Goal: Information Seeking & Learning: Compare options

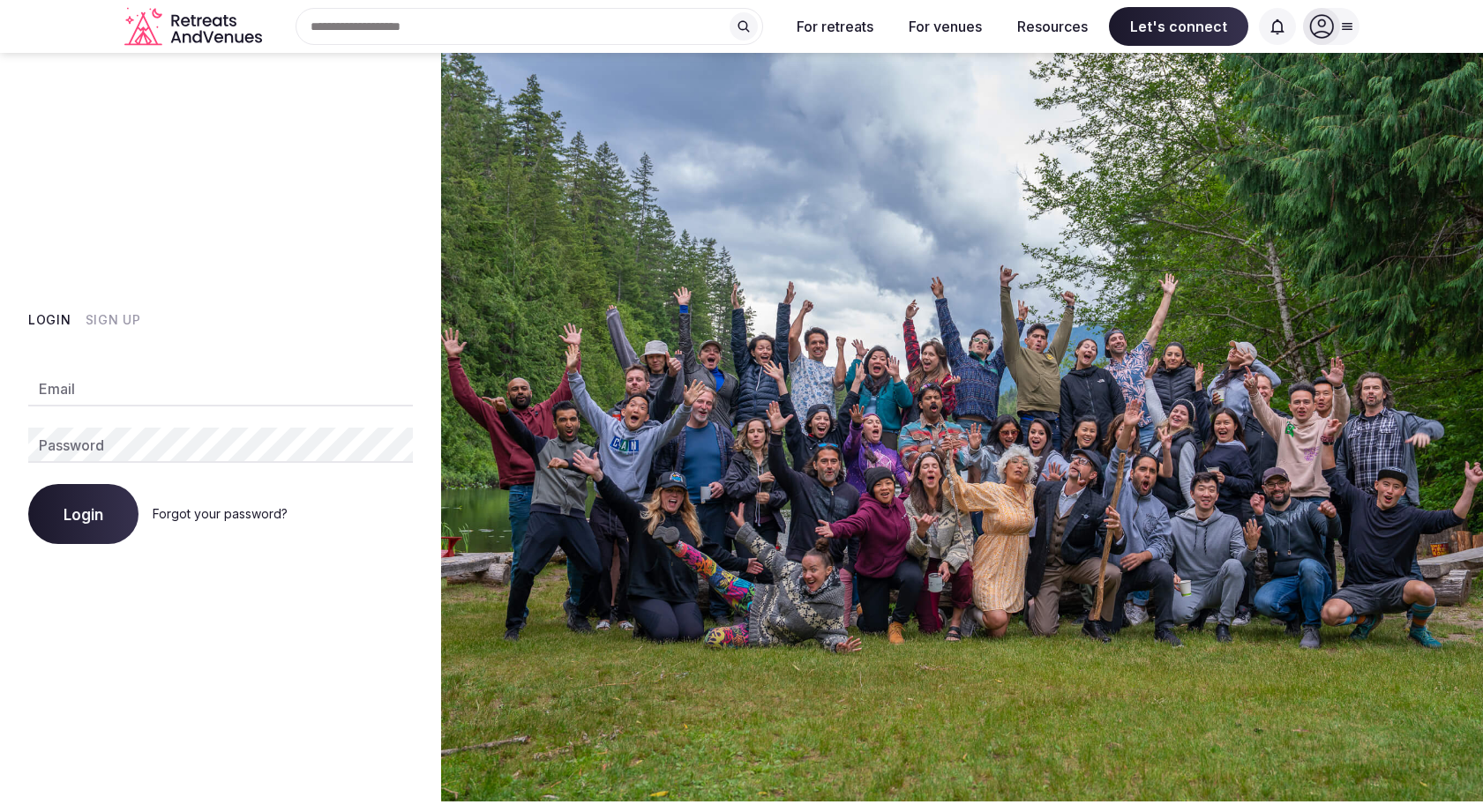
click at [121, 378] on input "Email" at bounding box center [221, 388] width 385 height 35
click at [391, 801] on com-1password-button at bounding box center [741, 801] width 1483 height 0
type input "**********"
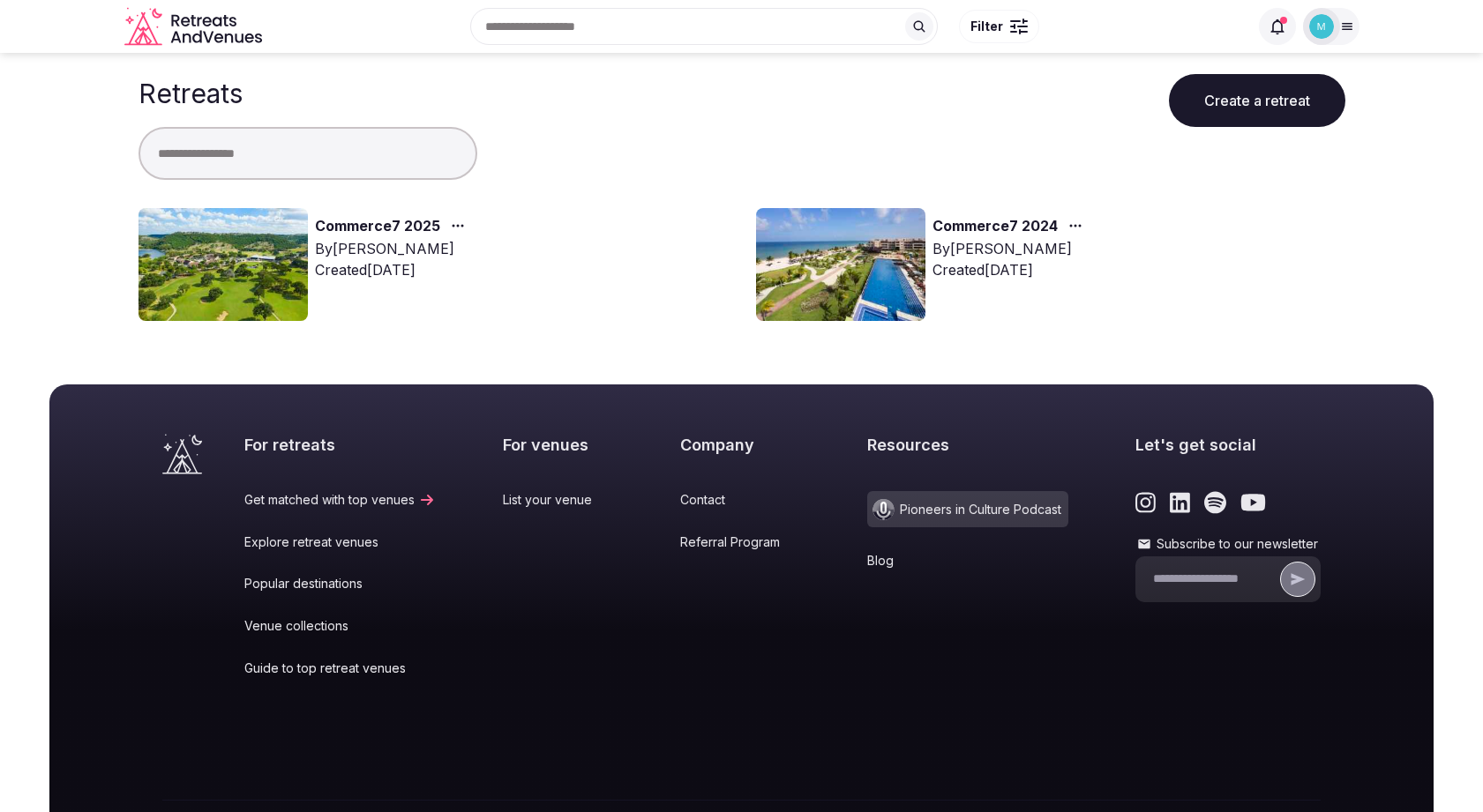
click at [399, 228] on link "Commerce7 2025" at bounding box center [377, 226] width 126 height 23
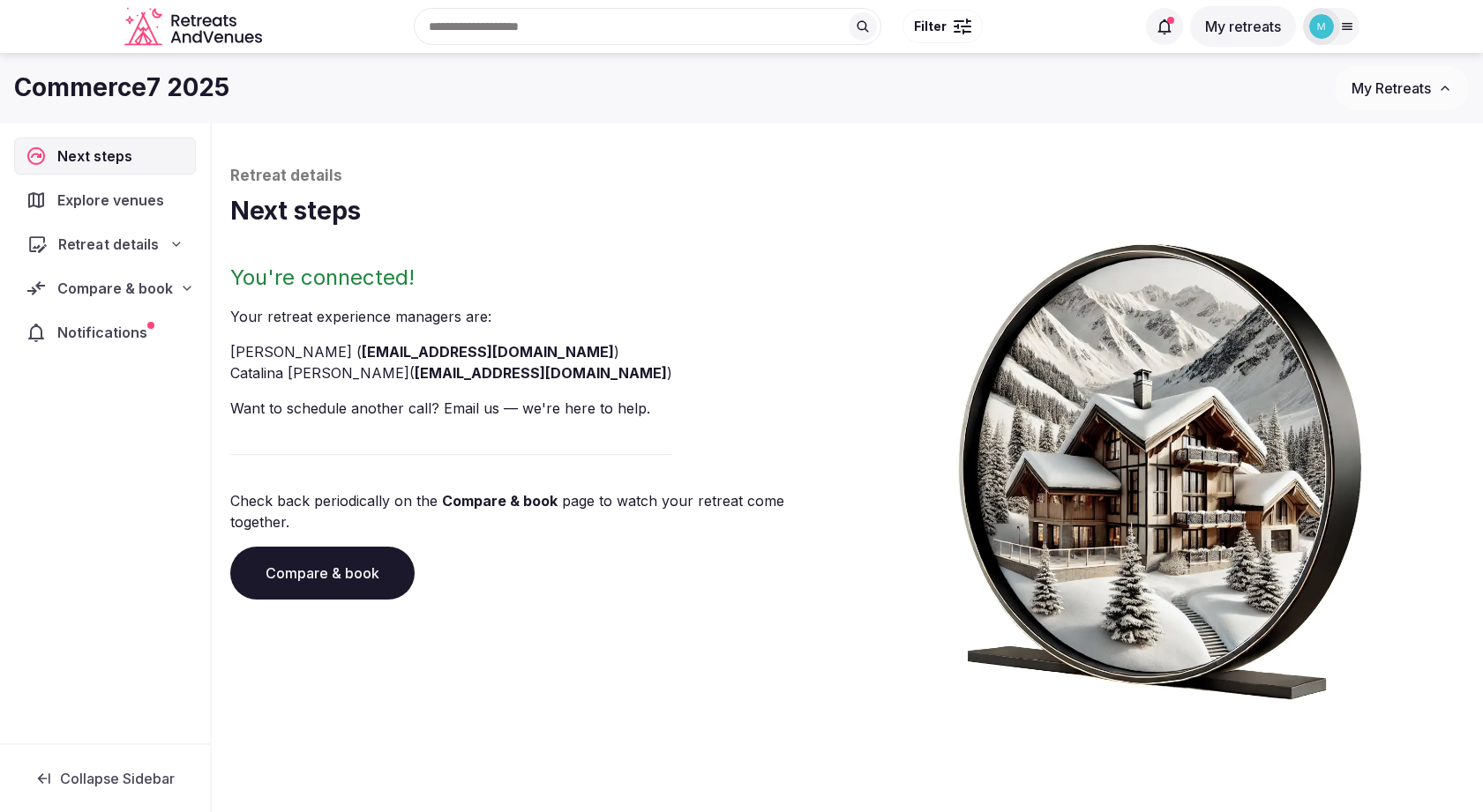
click at [120, 228] on div "Retreat details" at bounding box center [105, 244] width 179 height 36
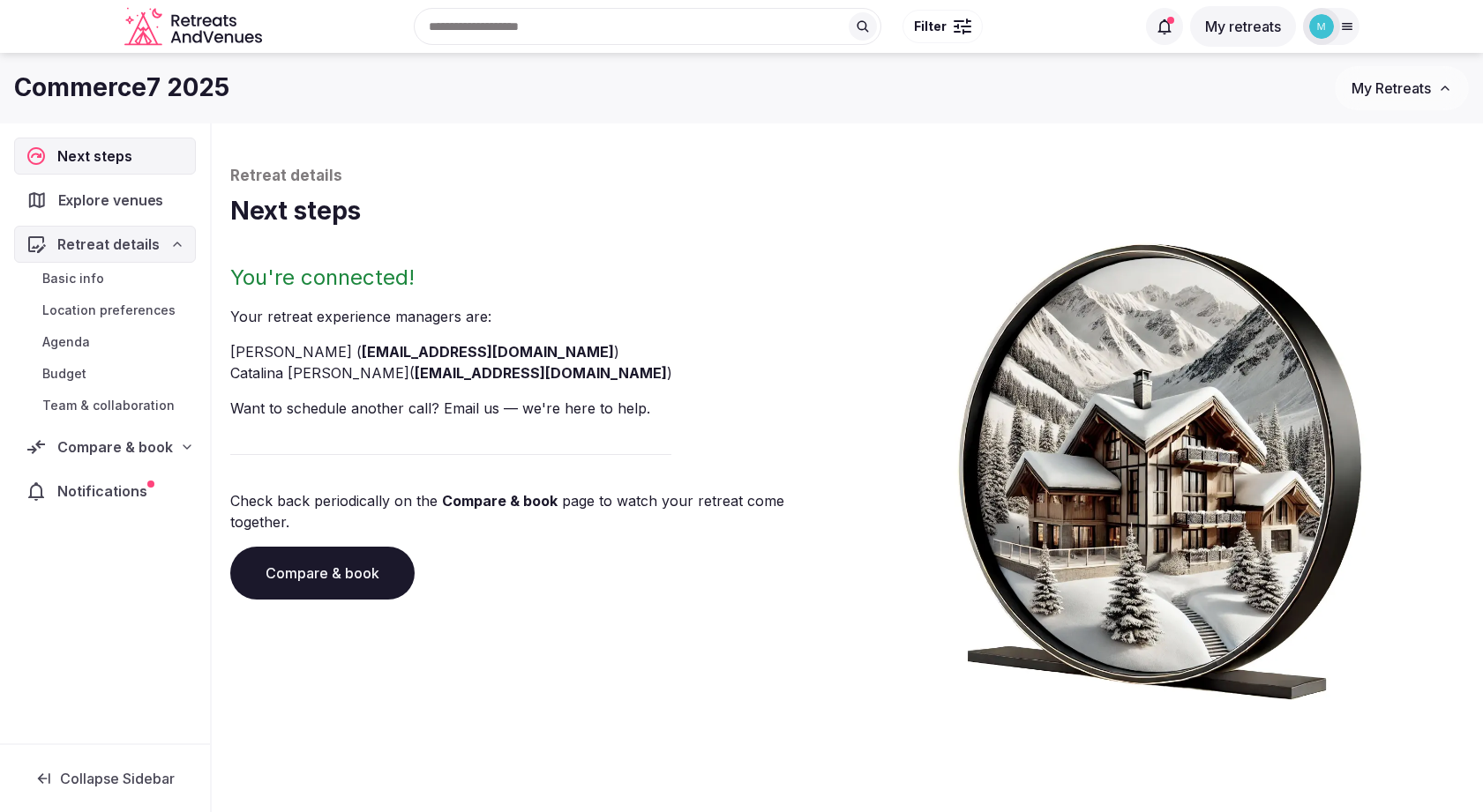
click at [118, 201] on span "Explore venues" at bounding box center [114, 200] width 113 height 21
click at [130, 442] on span "Compare & book" at bounding box center [115, 446] width 116 height 21
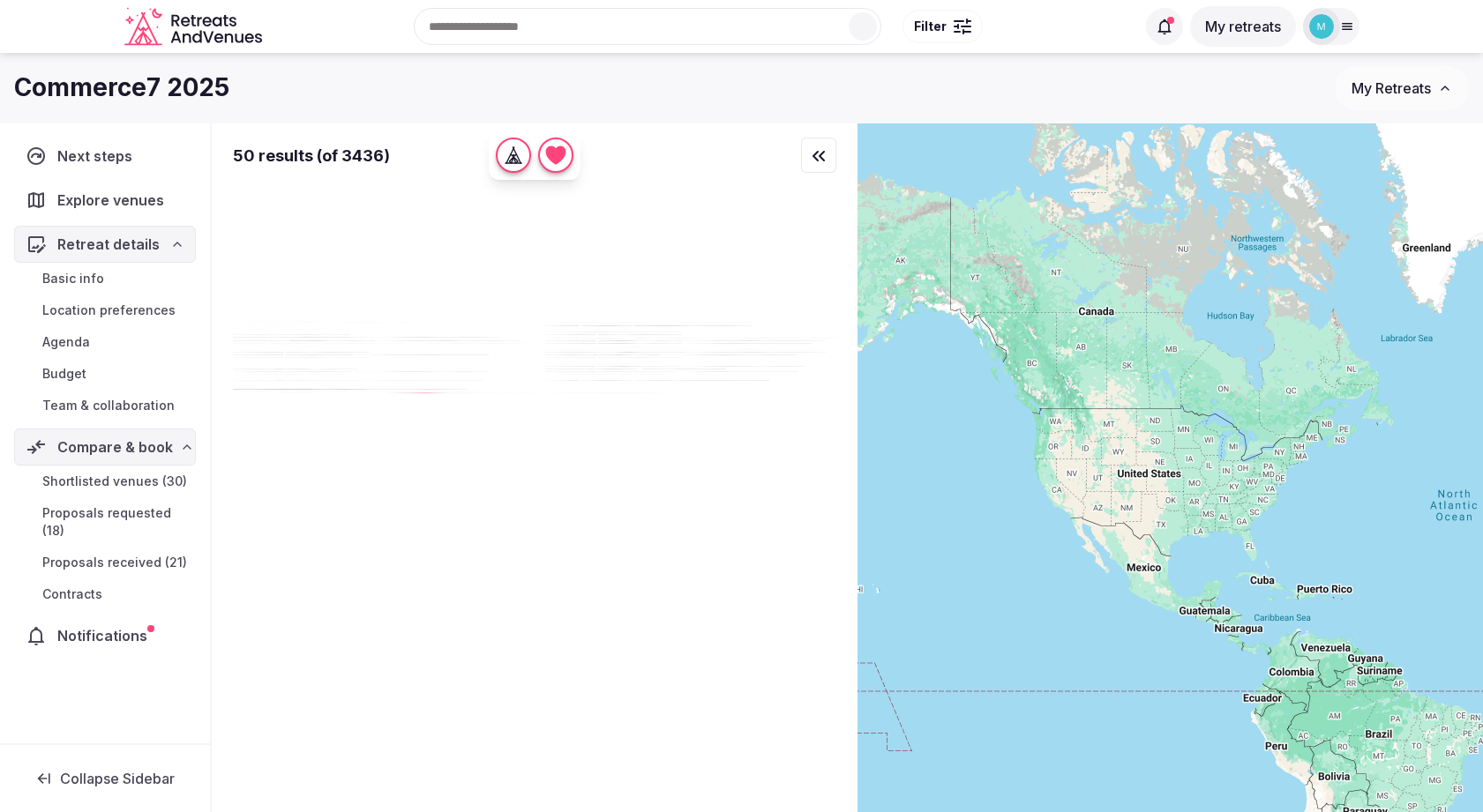
click at [134, 556] on span "Proposals received (21)" at bounding box center [115, 563] width 145 height 18
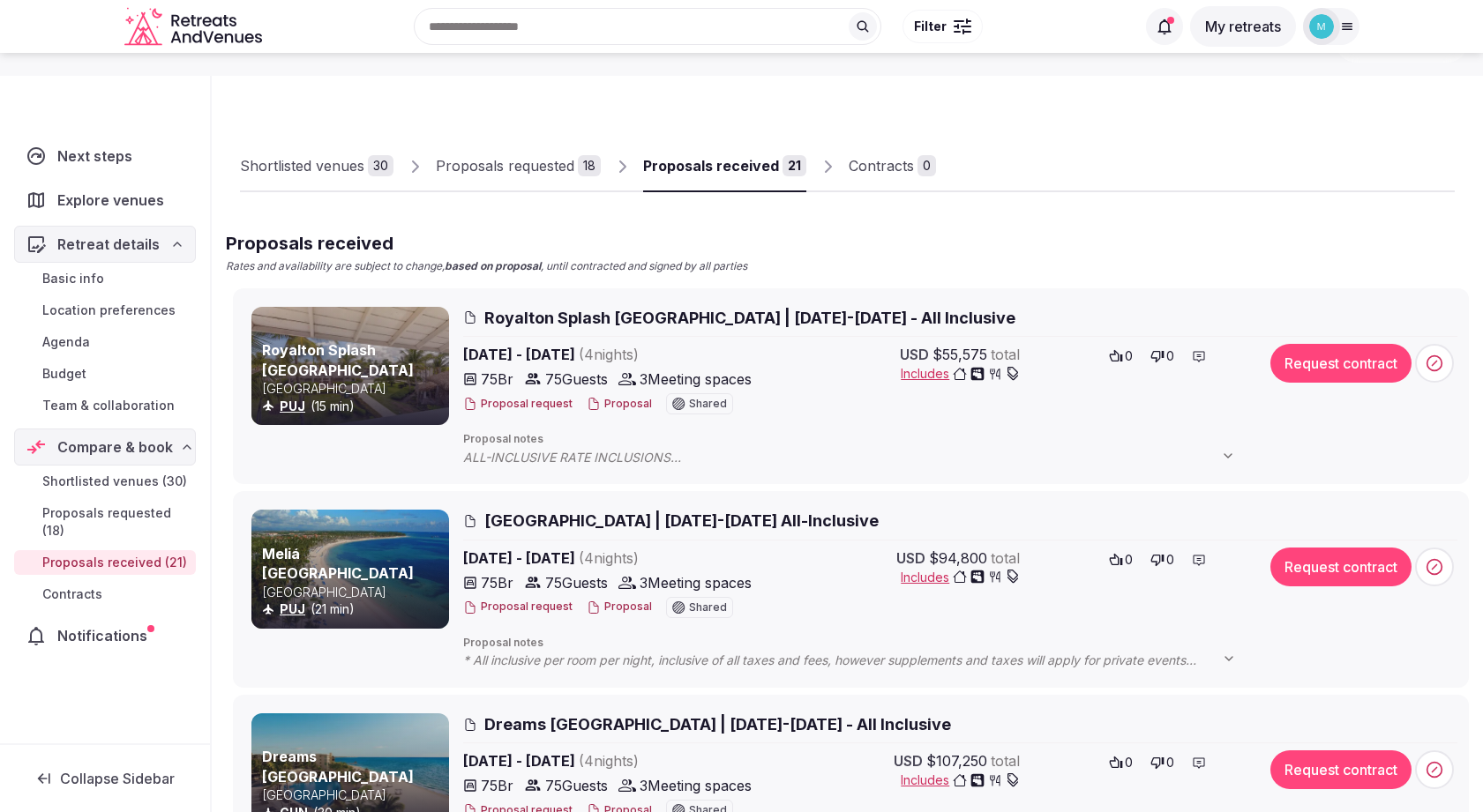
scroll to position [62, 0]
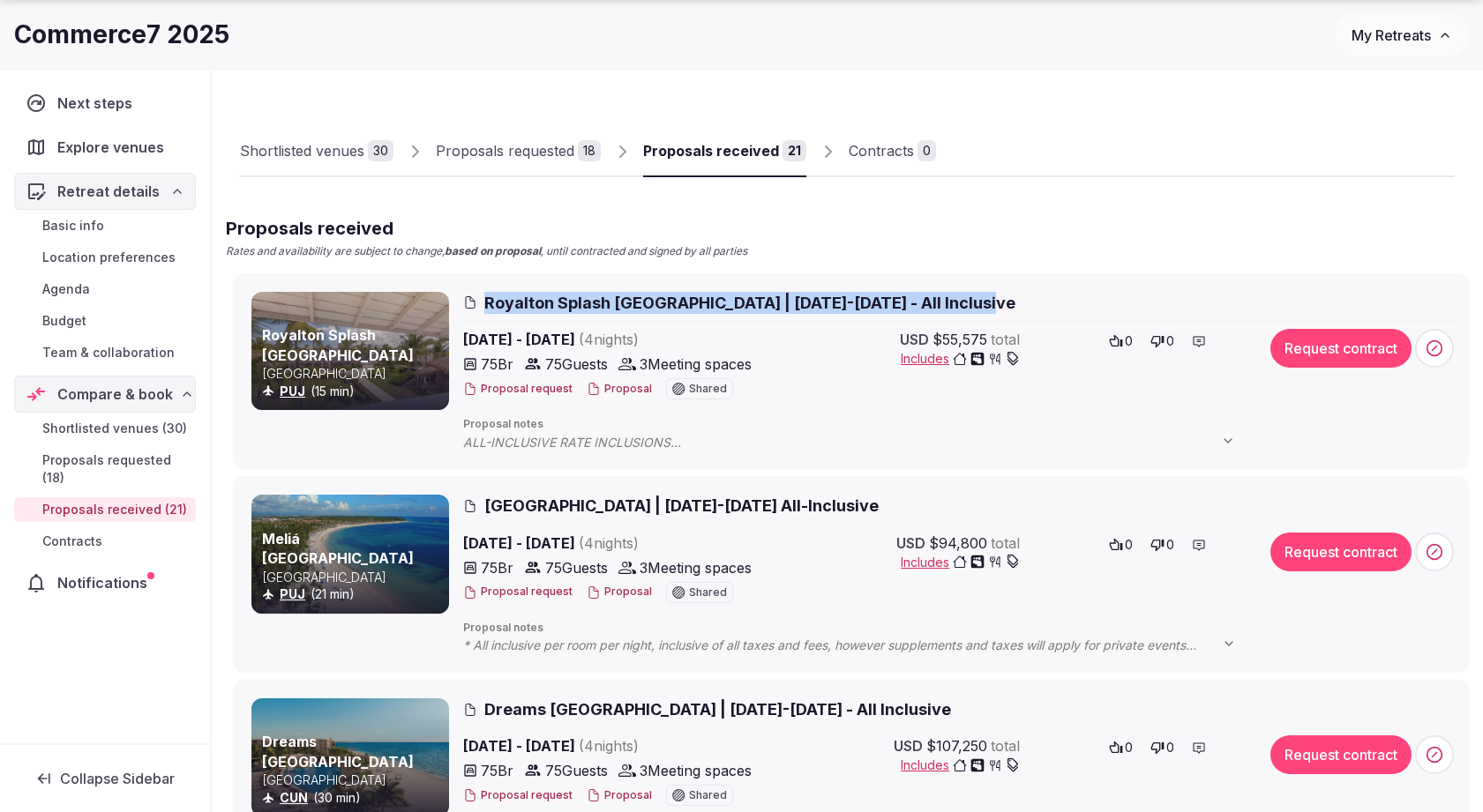
drag, startPoint x: 1016, startPoint y: 305, endPoint x: 488, endPoint y: 303, distance: 528.0
click at [488, 303] on h2 "Royalton Splash [GEOGRAPHIC_DATA] | [DATE]-[DATE] - All Inclusive" at bounding box center [960, 303] width 994 height 22
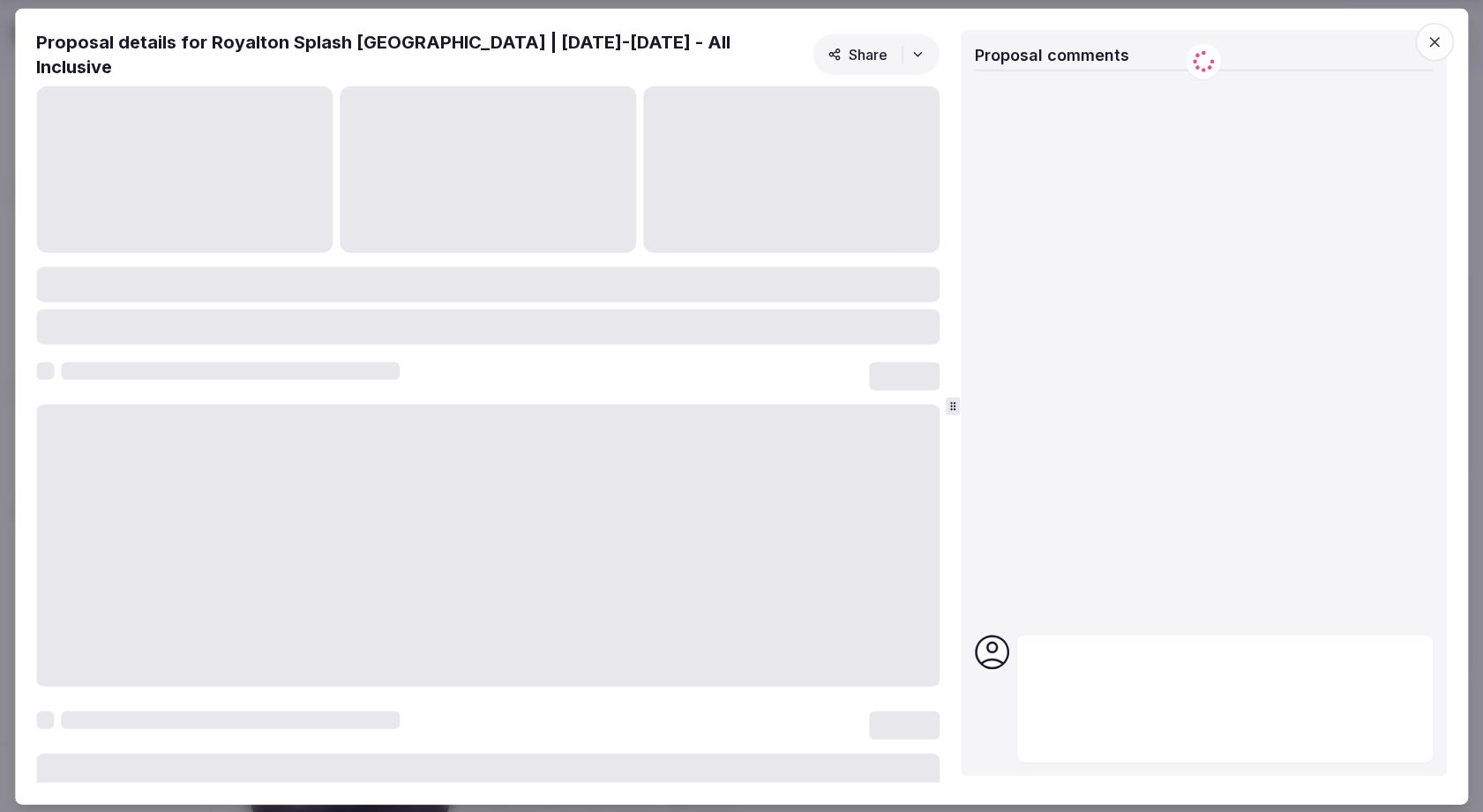
copy span "Royalton Splash [GEOGRAPHIC_DATA] | [DATE]-[DATE] - All Inclusive"
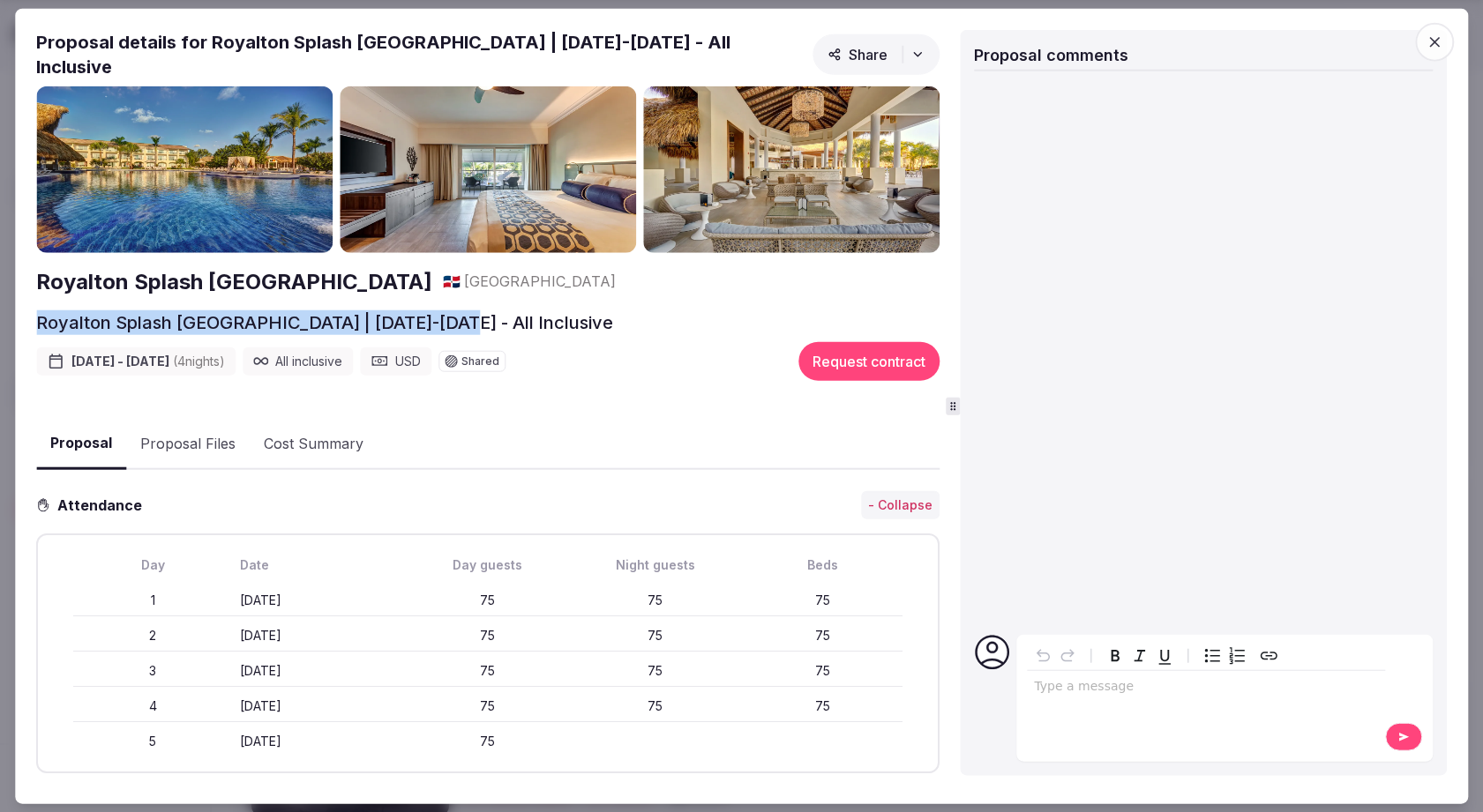
drag, startPoint x: 28, startPoint y: 313, endPoint x: 459, endPoint y: 315, distance: 431.0
click at [459, 315] on div "Proposal Proposal Proposal details for Royalton Splash [GEOGRAPHIC_DATA] | [DAT…" at bounding box center [742, 406] width 1453 height 796
copy h2 "Royalton Splash [GEOGRAPHIC_DATA] | [DATE]-[DATE]"
click at [1432, 47] on icon "button" at bounding box center [1434, 42] width 18 height 18
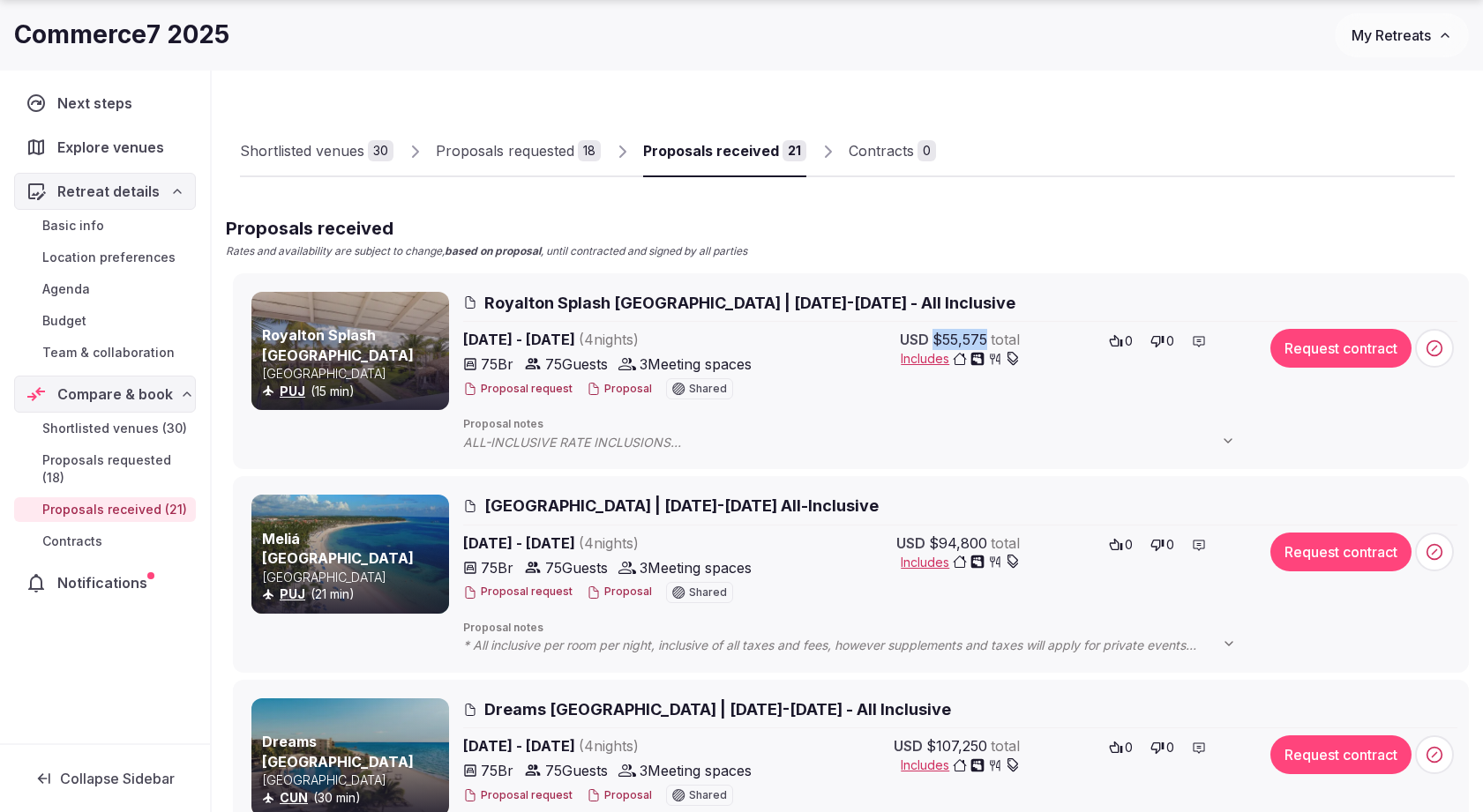
drag, startPoint x: 937, startPoint y: 339, endPoint x: 989, endPoint y: 338, distance: 52.0
click at [988, 338] on div "USD $55,575 total" at bounding box center [960, 339] width 120 height 21
copy span "$55,575"
click at [496, 499] on span "[GEOGRAPHIC_DATA] | [DATE]-[DATE] All-Inclusive" at bounding box center [681, 506] width 394 height 22
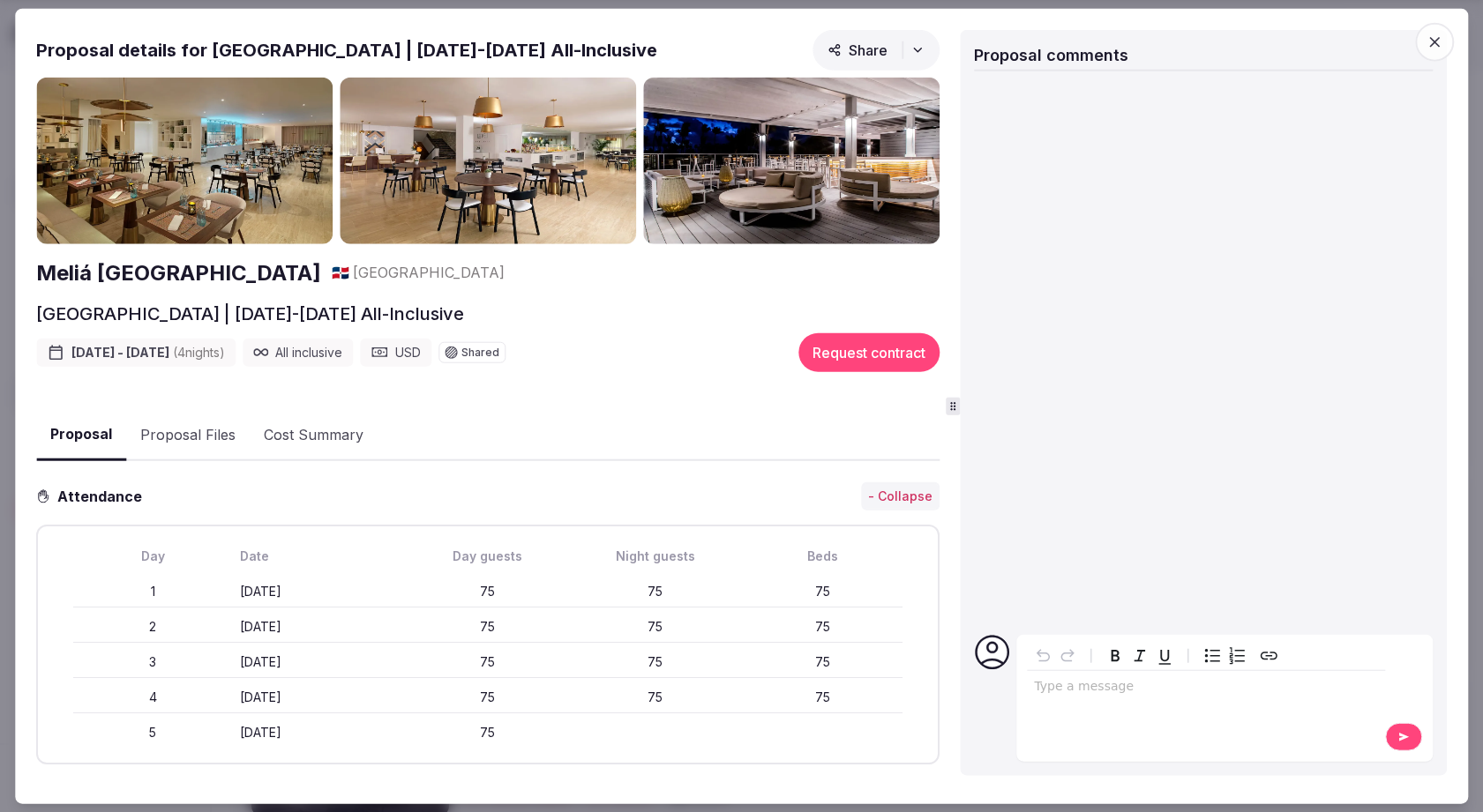
drag, startPoint x: 26, startPoint y: 310, endPoint x: 486, endPoint y: 318, distance: 460.1
click at [486, 318] on div "Proposal Proposal Proposal details for [GEOGRAPHIC_DATA] | [DATE]-[DATE] All-In…" at bounding box center [742, 406] width 1453 height 796
copy h2 "[GEOGRAPHIC_DATA] | [DATE]-[DATE]"
click at [1430, 42] on icon "button" at bounding box center [1434, 42] width 18 height 18
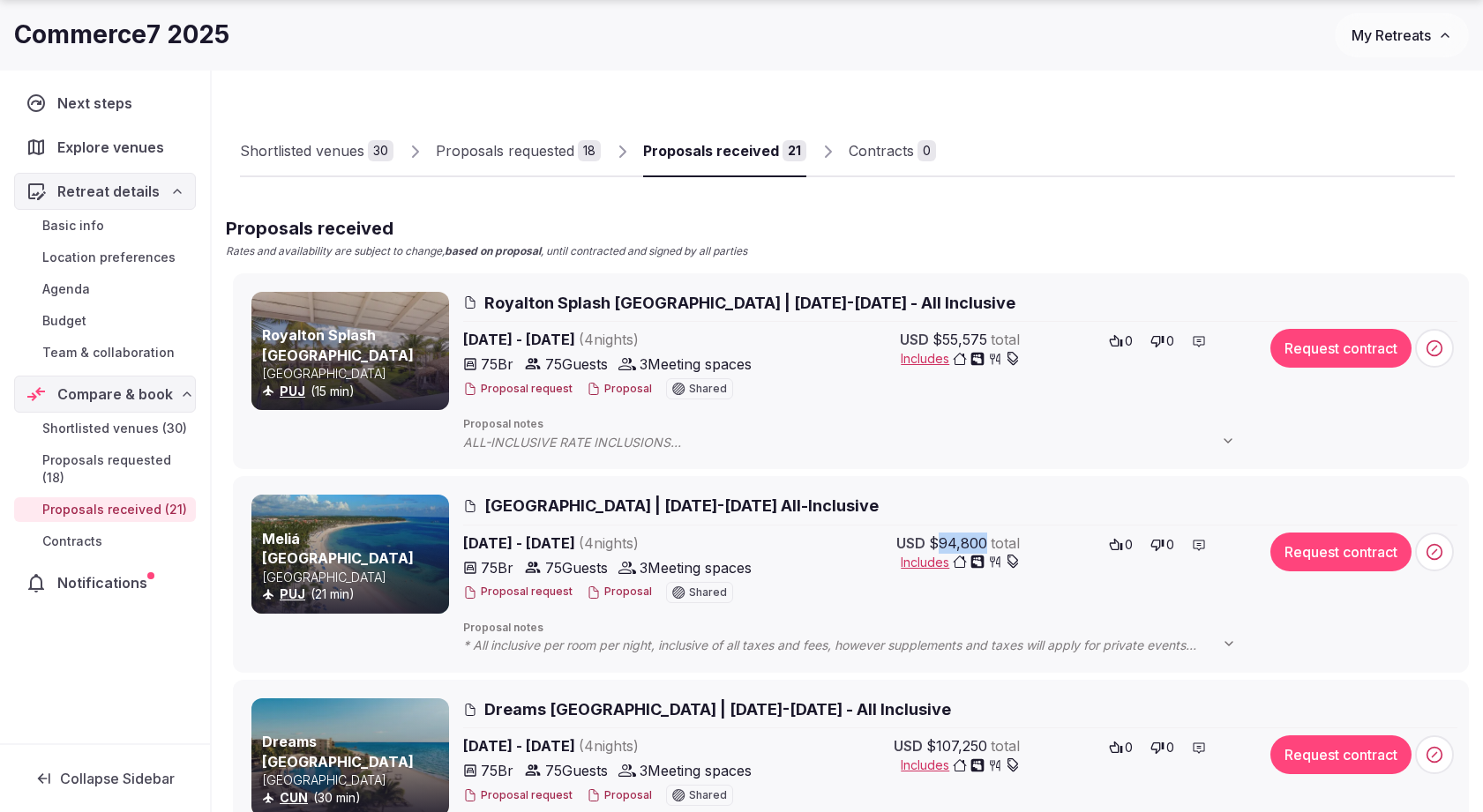
drag, startPoint x: 938, startPoint y: 537, endPoint x: 986, endPoint y: 540, distance: 48.1
click at [986, 540] on span "$94,800" at bounding box center [958, 543] width 58 height 21
copy span "94,800"
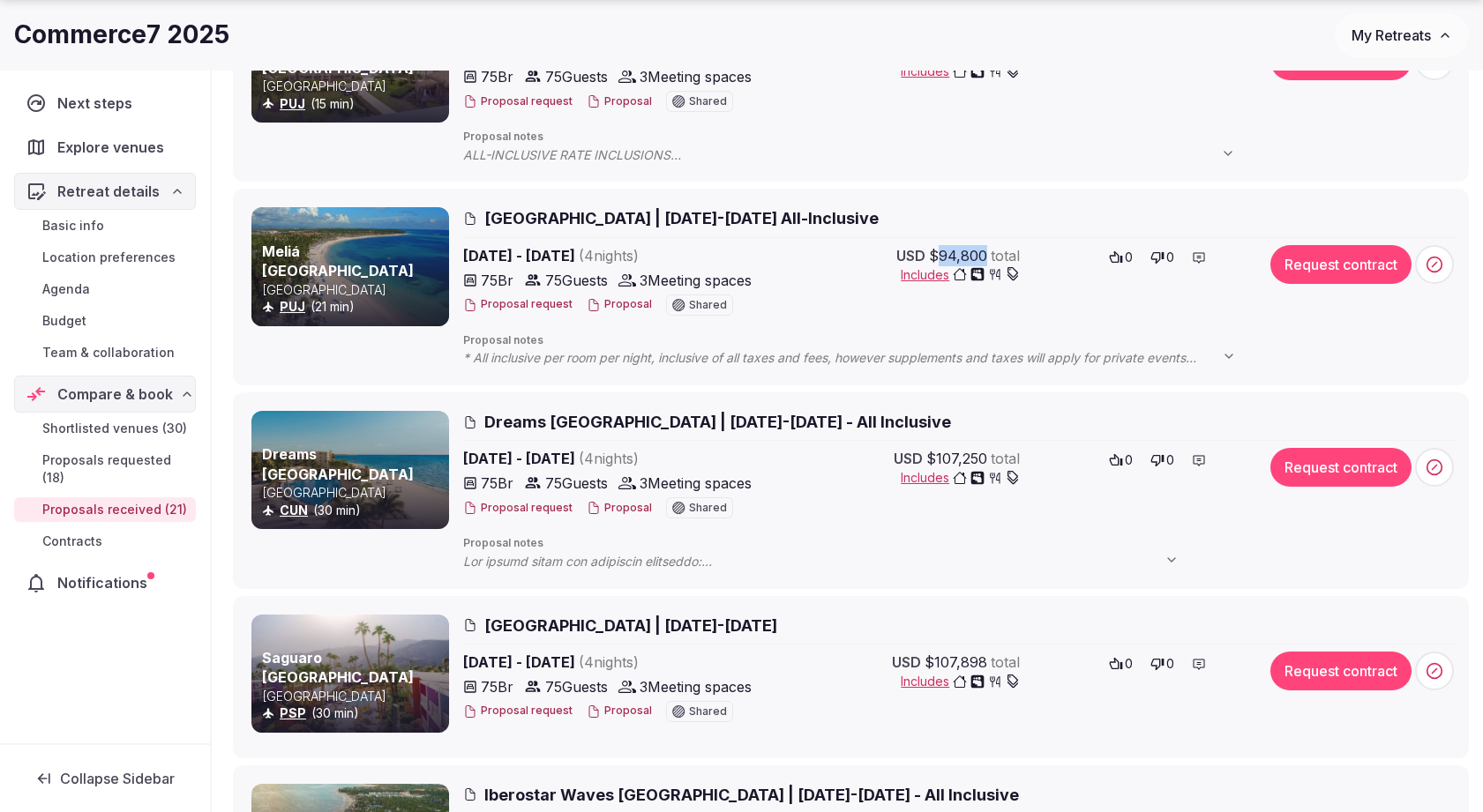
scroll to position [357, 0]
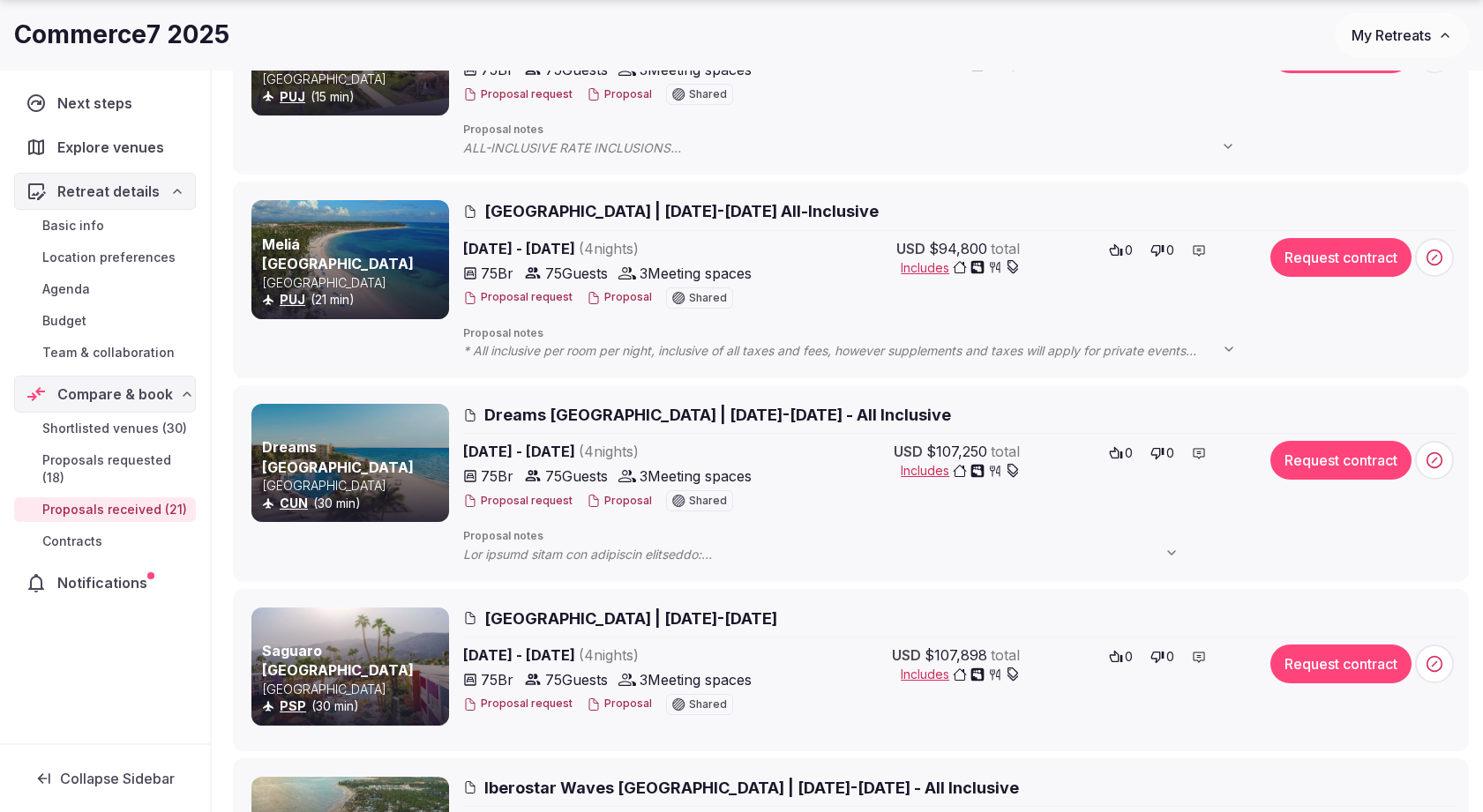
click at [485, 407] on span "Dreams [GEOGRAPHIC_DATA] | [DATE]-[DATE] - All Inclusive" at bounding box center [718, 415] width 466 height 22
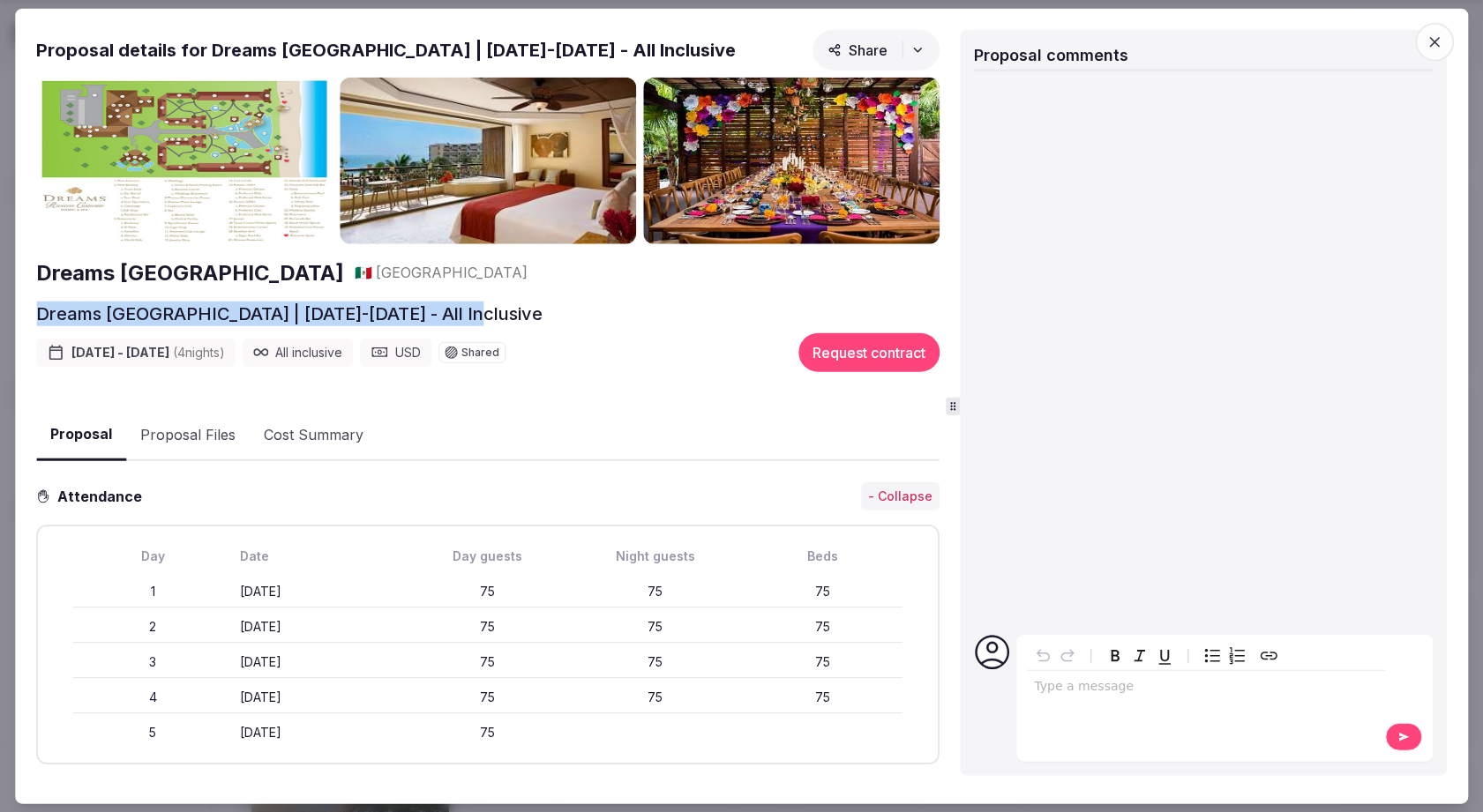
drag, startPoint x: 24, startPoint y: 313, endPoint x: 480, endPoint y: 306, distance: 456.1
click at [480, 306] on div "Proposal Proposal Proposal details for Dreams [GEOGRAPHIC_DATA] | [DATE]-[DATE]…" at bounding box center [742, 406] width 1453 height 796
copy h2 "Dreams [GEOGRAPHIC_DATA] | [DATE]-[DATE]"
click at [1447, 43] on span "button" at bounding box center [1434, 41] width 39 height 39
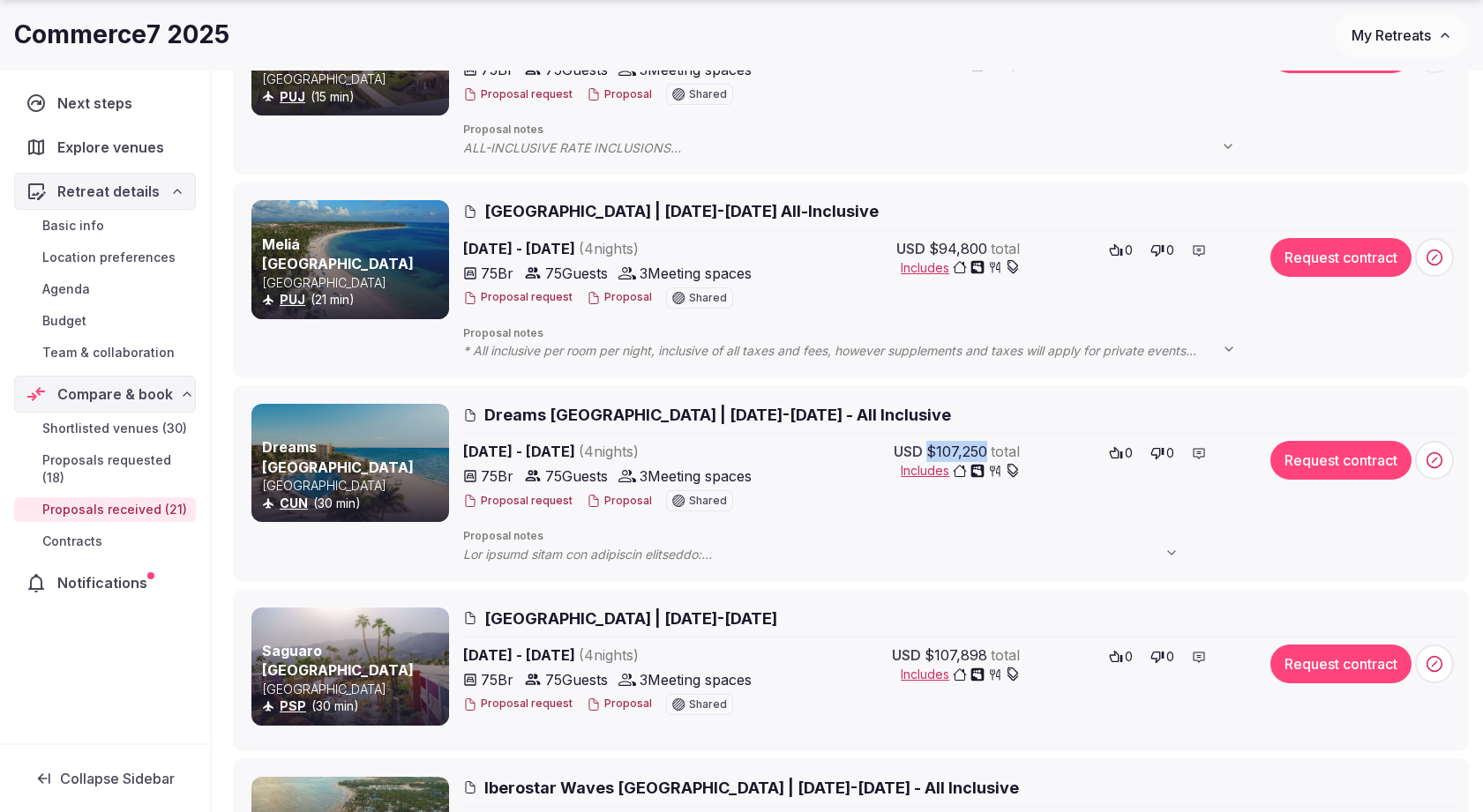
drag, startPoint x: 932, startPoint y: 450, endPoint x: 983, endPoint y: 453, distance: 51.1
click at [983, 453] on span "$107,250" at bounding box center [956, 451] width 61 height 21
copy span "$107,250"
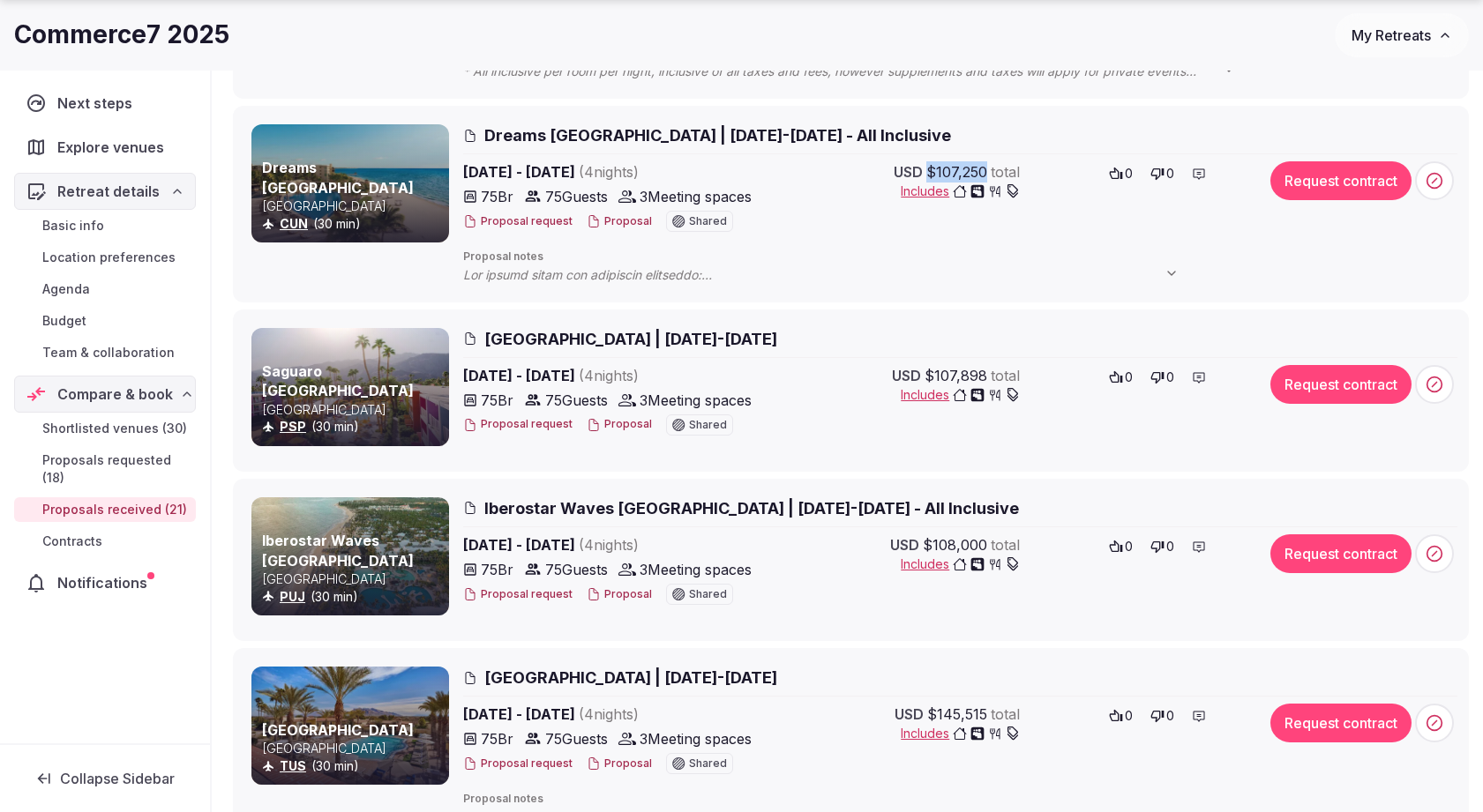
scroll to position [667, 0]
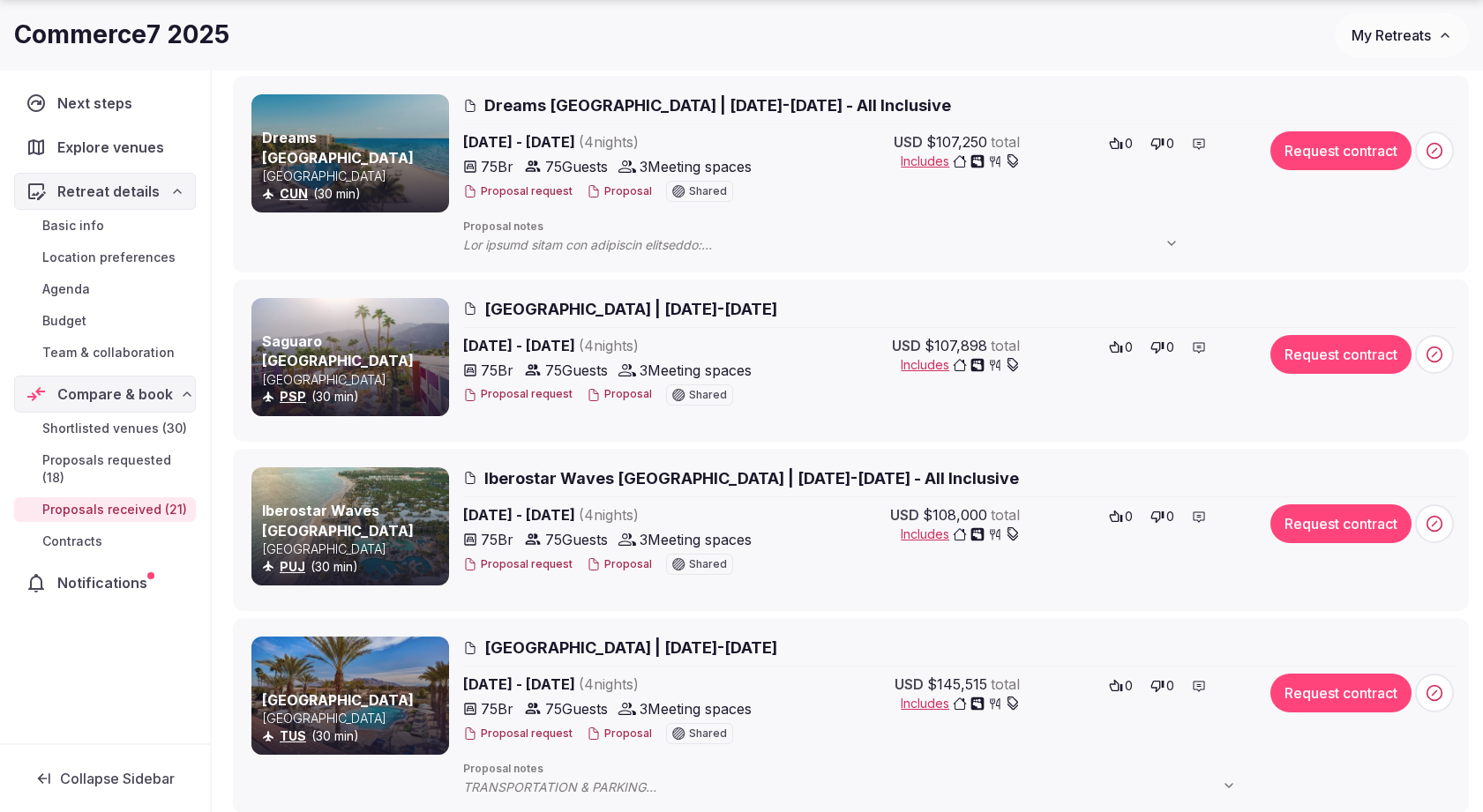
click at [482, 480] on h2 "Iberostar Waves [GEOGRAPHIC_DATA] | [DATE]-[DATE] - All Inclusive" at bounding box center [960, 478] width 994 height 22
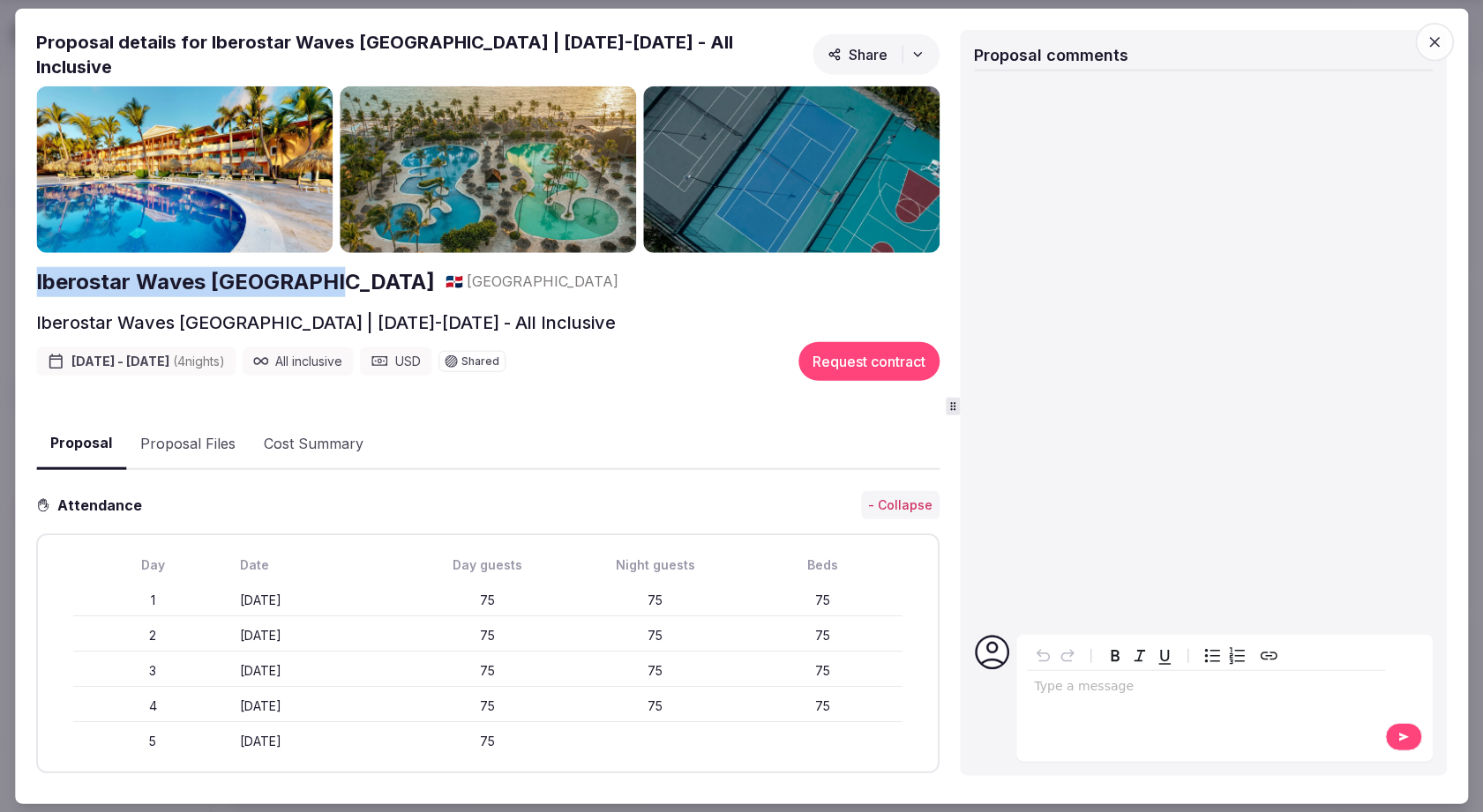
drag, startPoint x: 22, startPoint y: 274, endPoint x: 239, endPoint y: 290, distance: 217.6
click at [239, 290] on div "Proposal Proposal Proposal details for Iberostar Waves [GEOGRAPHIC_DATA] | [DAT…" at bounding box center [742, 406] width 1453 height 796
click at [25, 331] on div "Proposal Proposal Proposal details for Iberostar Waves [GEOGRAPHIC_DATA] | [DAT…" at bounding box center [742, 406] width 1453 height 796
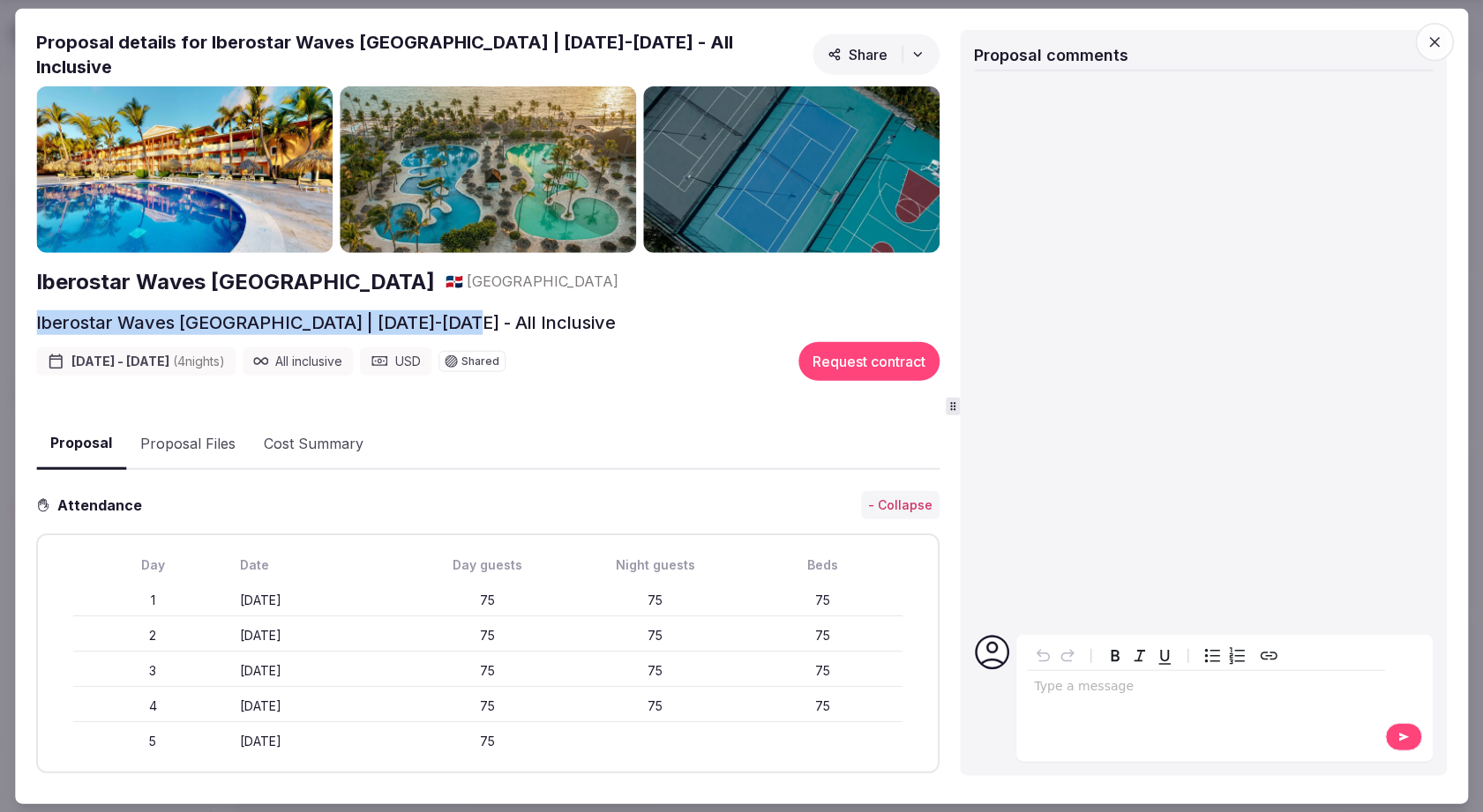
drag, startPoint x: 30, startPoint y: 313, endPoint x: 461, endPoint y: 317, distance: 431.0
click at [461, 317] on div "Proposal Proposal Proposal details for Iberostar Waves [GEOGRAPHIC_DATA] | [DAT…" at bounding box center [742, 406] width 1453 height 796
copy h2 "Iberostar Waves [GEOGRAPHIC_DATA] | [DATE]-[DATE]"
click at [6, 134] on div at bounding box center [741, 406] width 1483 height 812
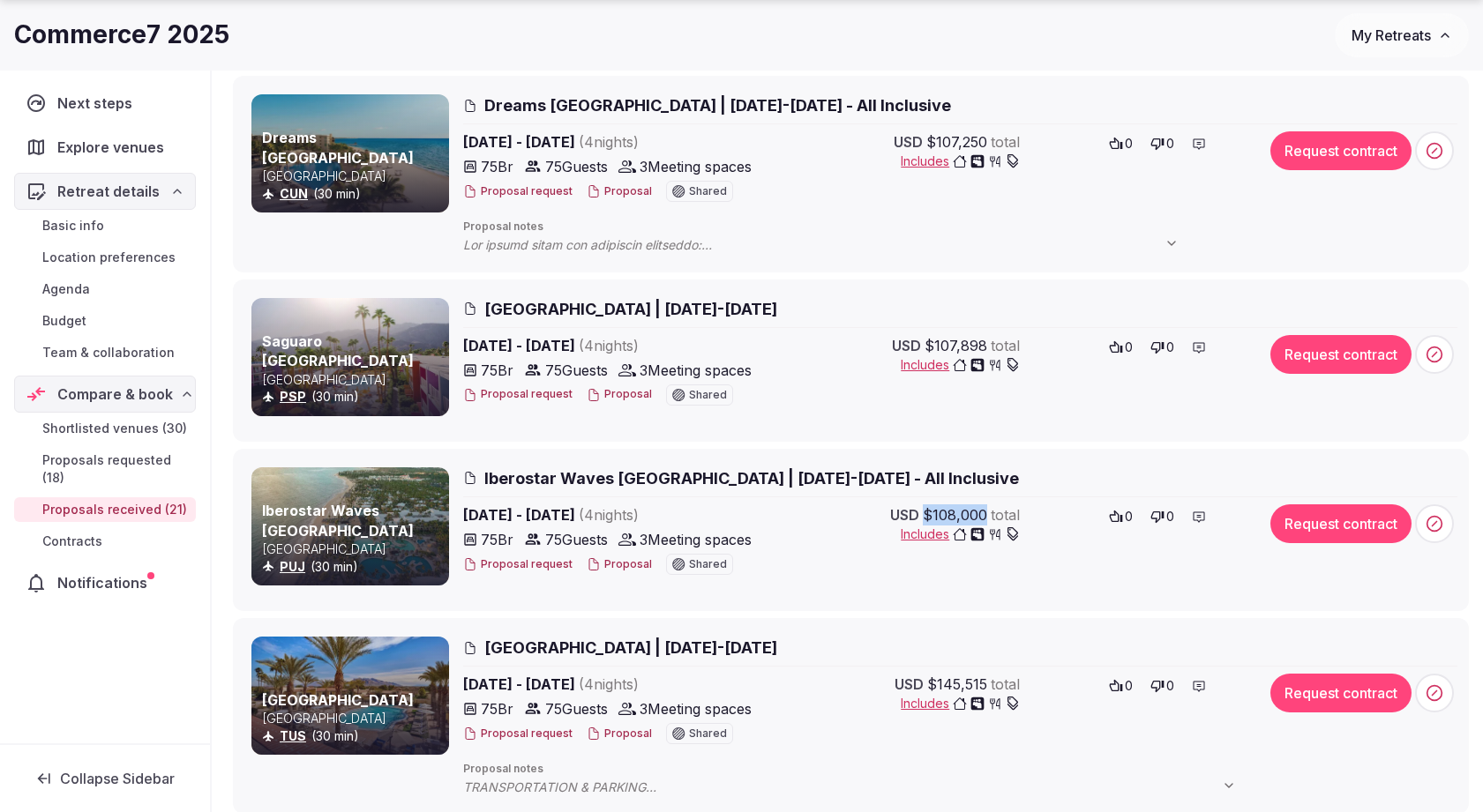
drag, startPoint x: 924, startPoint y: 513, endPoint x: 985, endPoint y: 521, distance: 61.5
click at [985, 521] on div "USD $108,000 total" at bounding box center [954, 514] width 129 height 21
copy span "$108,000"
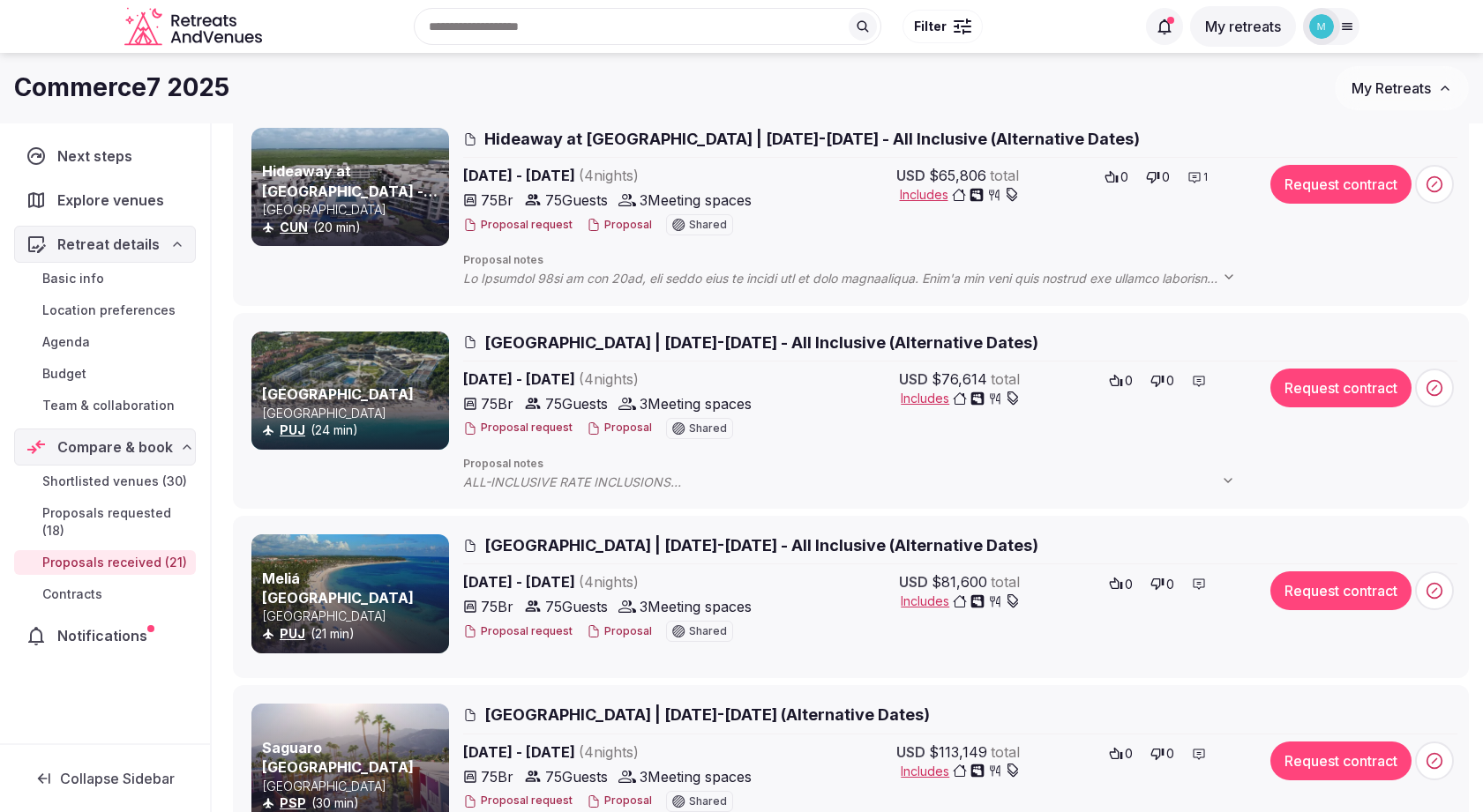
scroll to position [2359, 0]
